Goal: Information Seeking & Learning: Learn about a topic

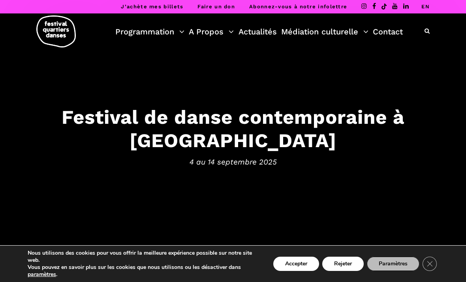
click at [303, 258] on button "Accepter" at bounding box center [296, 263] width 46 height 14
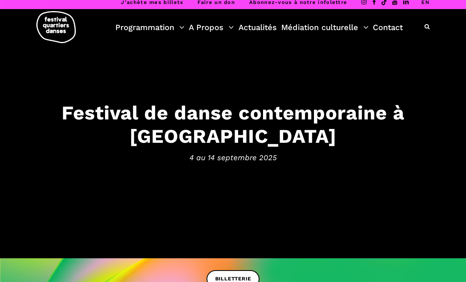
scroll to position [5, 0]
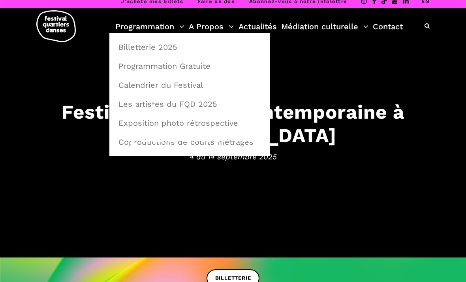
click at [212, 64] on link "Programmation Gratuite" at bounding box center [190, 66] width 152 height 18
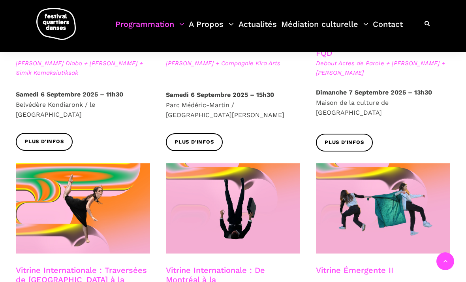
scroll to position [514, 0]
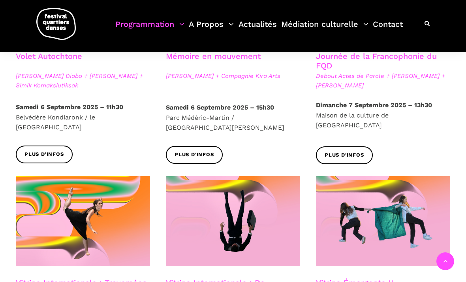
click at [202, 151] on span "Plus d'infos" at bounding box center [195, 155] width 40 height 8
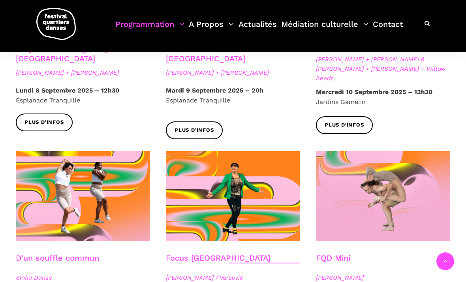
scroll to position [756, 0]
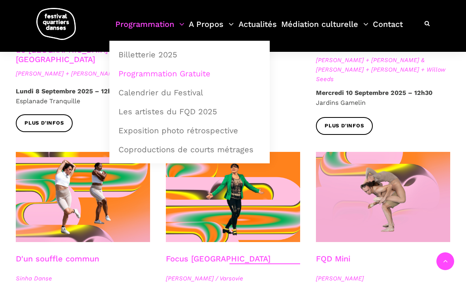
click at [144, 96] on link "Calendrier du Festival" at bounding box center [190, 92] width 152 height 18
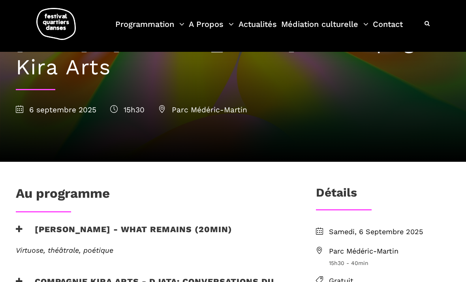
scroll to position [75, 0]
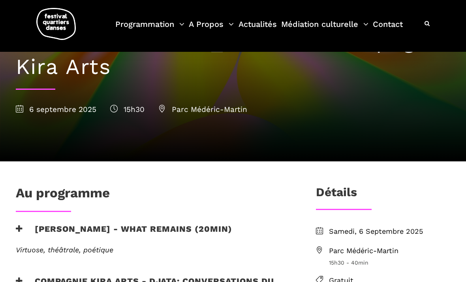
click at [222, 108] on span "Parc Médéric-Martin" at bounding box center [202, 109] width 89 height 9
click at [170, 106] on span "Parc Médéric-Martin" at bounding box center [202, 109] width 89 height 9
click at [166, 109] on icon at bounding box center [162, 109] width 8 height 8
click at [190, 139] on div "6 Septembre : Charles Brecard + Compagnie Kira Arts 6 septembre 2025 15h30 Parc…" at bounding box center [233, 70] width 450 height 183
click at [190, 141] on div "6 Septembre : Charles Brecard + Compagnie Kira Arts 6 septembre 2025 15h30 Parc…" at bounding box center [233, 70] width 450 height 183
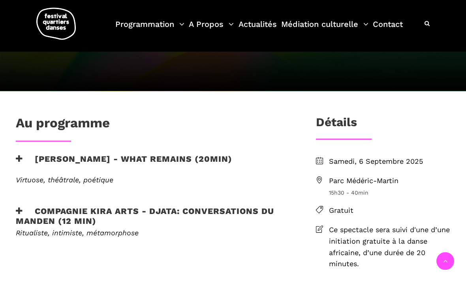
scroll to position [145, 0]
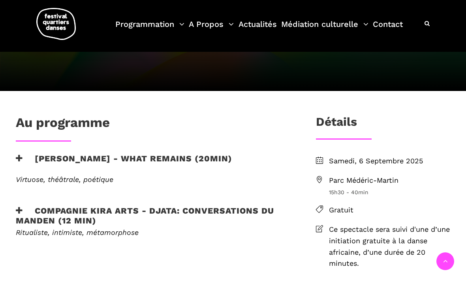
click at [383, 181] on span "Parc Médéric-Martin" at bounding box center [389, 180] width 121 height 11
click at [352, 183] on span "Parc Médéric-Martin" at bounding box center [389, 180] width 121 height 11
copy span "Parc Médéric-Martin"
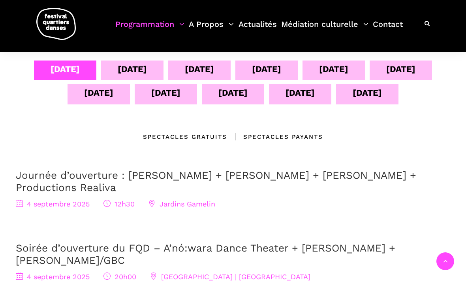
scroll to position [170, 0]
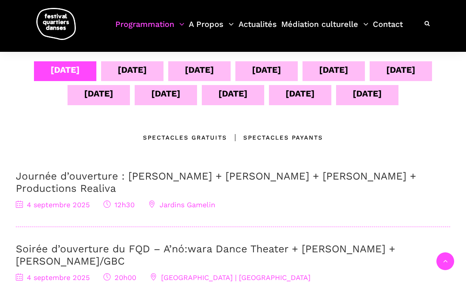
click at [277, 68] on div "[DATE]" at bounding box center [266, 70] width 29 height 14
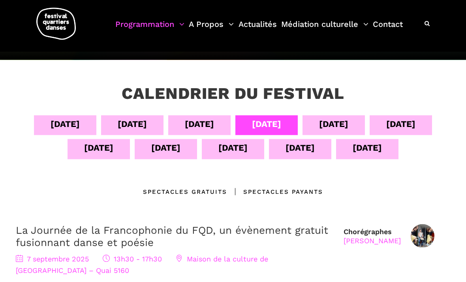
scroll to position [116, 0]
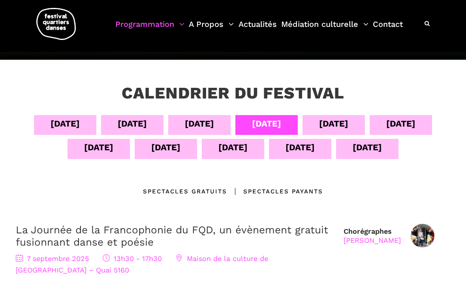
click at [346, 122] on div "[DATE]" at bounding box center [333, 124] width 29 height 14
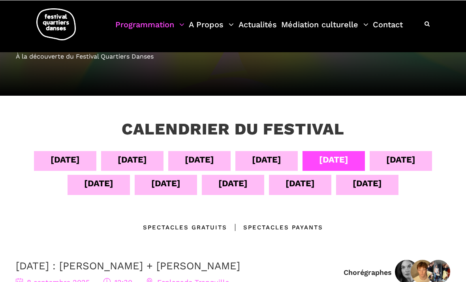
scroll to position [80, 0]
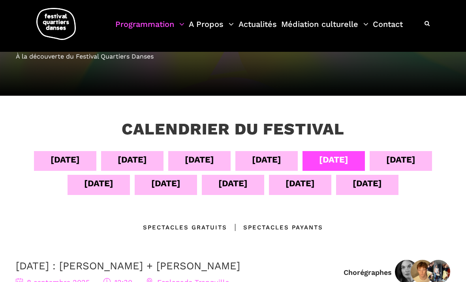
click at [84, 188] on div "[DATE]" at bounding box center [98, 183] width 29 height 14
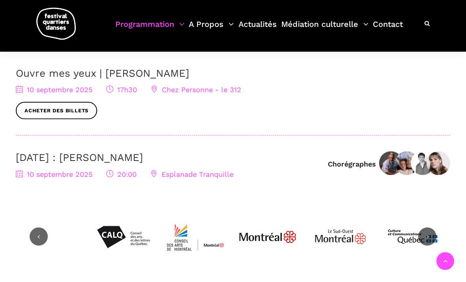
scroll to position [346, 0]
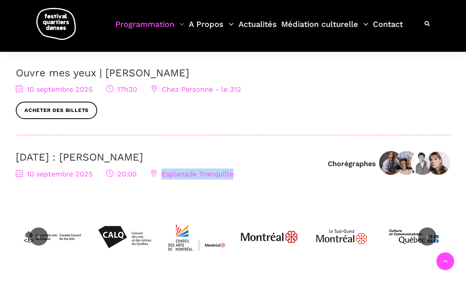
copy div "Esplanade Tranquille"
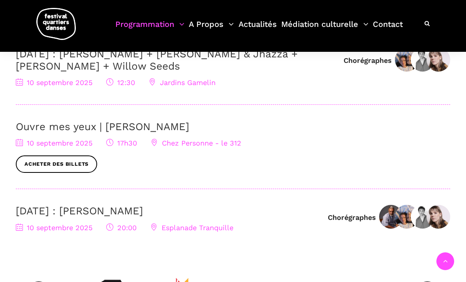
click at [178, 27] on link "Programmation" at bounding box center [149, 28] width 69 height 23
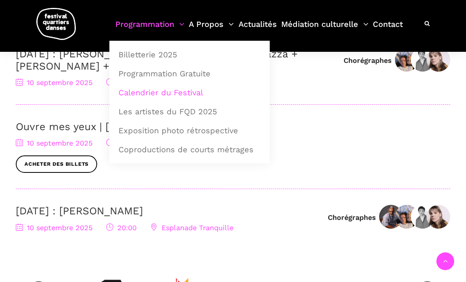
click at [150, 56] on link "Billetterie 2025" at bounding box center [190, 54] width 152 height 18
